Goal: Find specific page/section: Find specific page/section

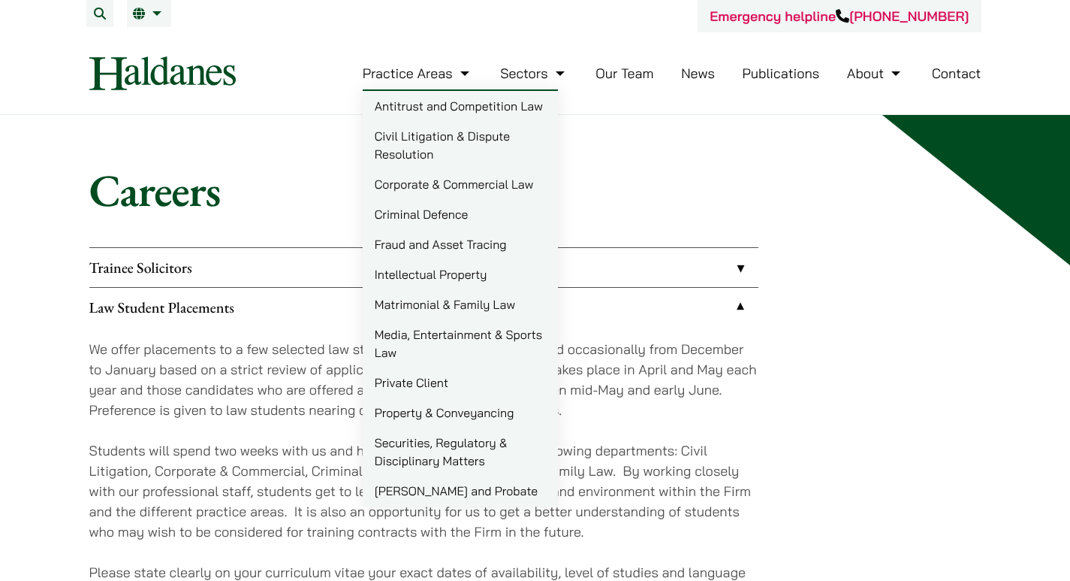
click at [474, 493] on link "[PERSON_NAME] and Probate" at bounding box center [460, 490] width 195 height 30
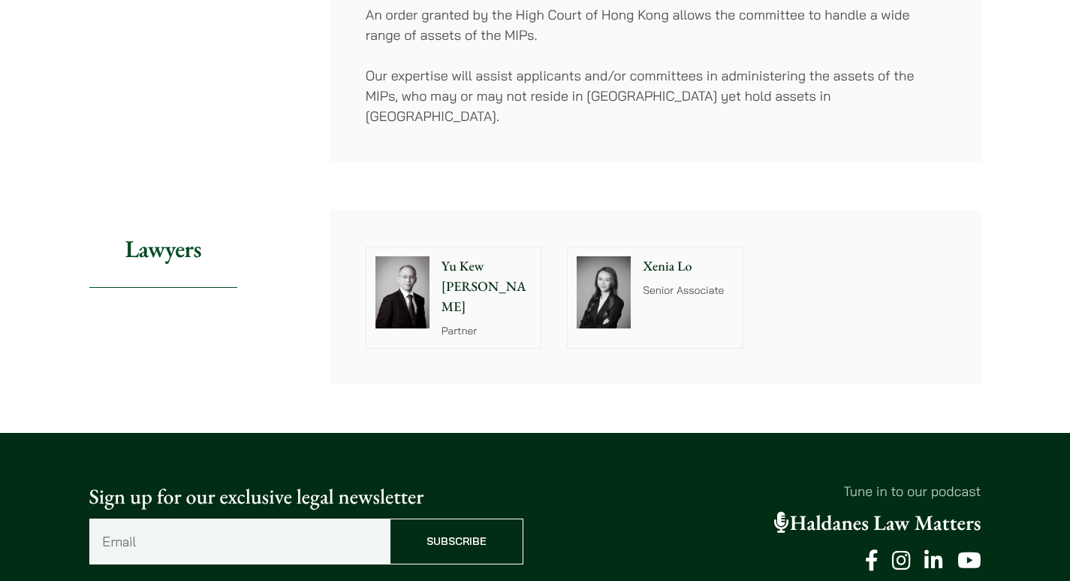
scroll to position [3154, 0]
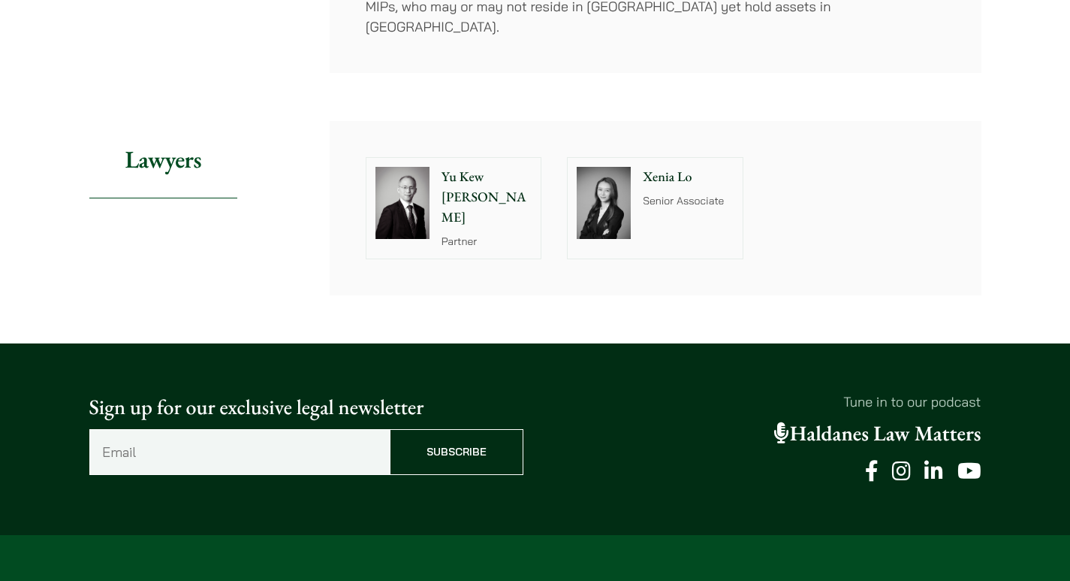
click at [499, 167] on p "Yu Kew [PERSON_NAME]" at bounding box center [487, 197] width 91 height 61
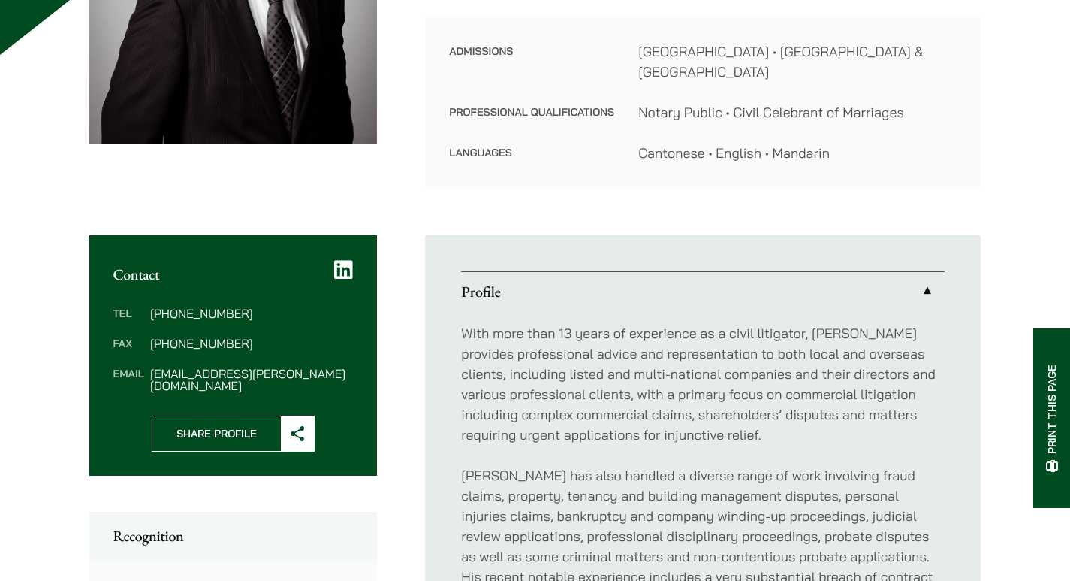
scroll to position [526, 0]
